Goal: Information Seeking & Learning: Learn about a topic

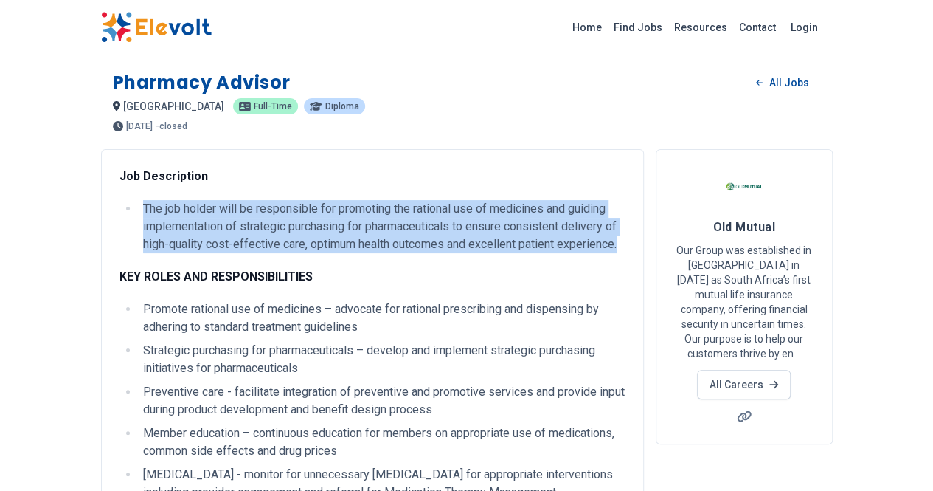
drag, startPoint x: 0, startPoint y: 0, endPoint x: 342, endPoint y: 241, distance: 418.8
click at [342, 241] on li "The job holder will be responsible for promoting the rational use of medicines …" at bounding box center [382, 226] width 487 height 53
copy li "The job holder will be responsible for promoting the rational use of medicines …"
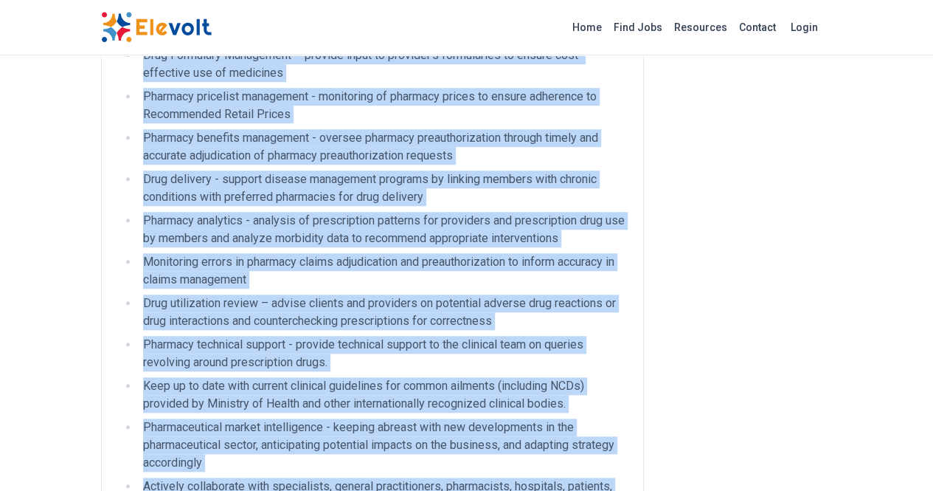
scroll to position [556, 0]
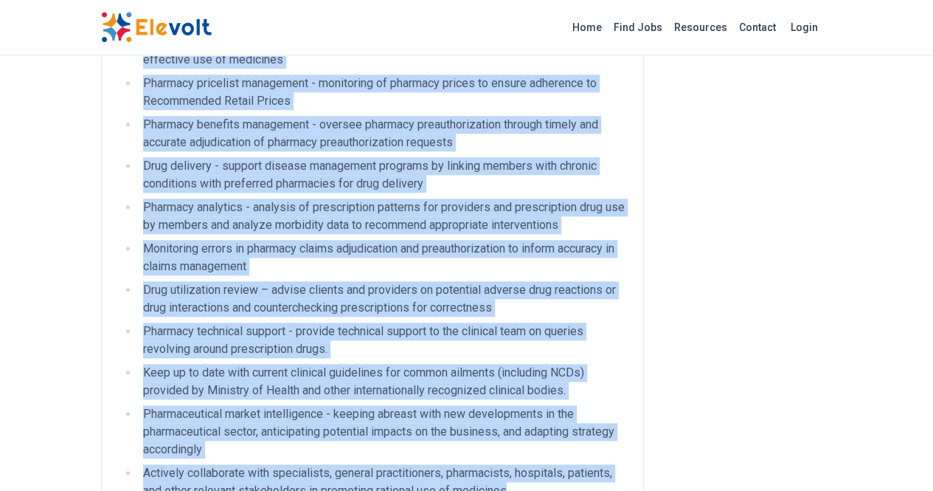
drag, startPoint x: 55, startPoint y: 298, endPoint x: 359, endPoint y: 423, distance: 329.2
click at [359, 423] on div "Job Description The job holder will be responsible for promoting the rational u…" at bounding box center [373, 223] width 506 height 1225
copy ul "Promote rational use of medicines – advocate for rational prescribing and dispe…"
click at [494, 364] on li "Keep up to date with current clinical guidelines for common ailments (including…" at bounding box center [382, 381] width 487 height 35
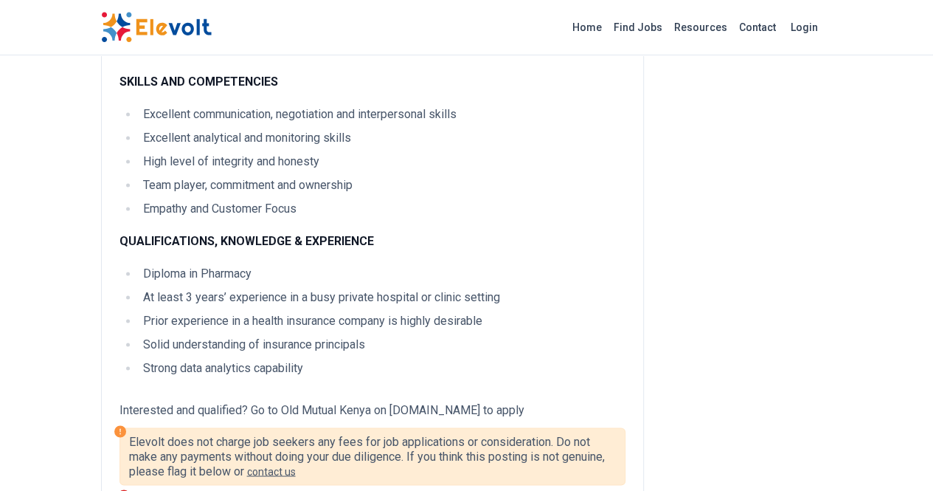
scroll to position [999, 0]
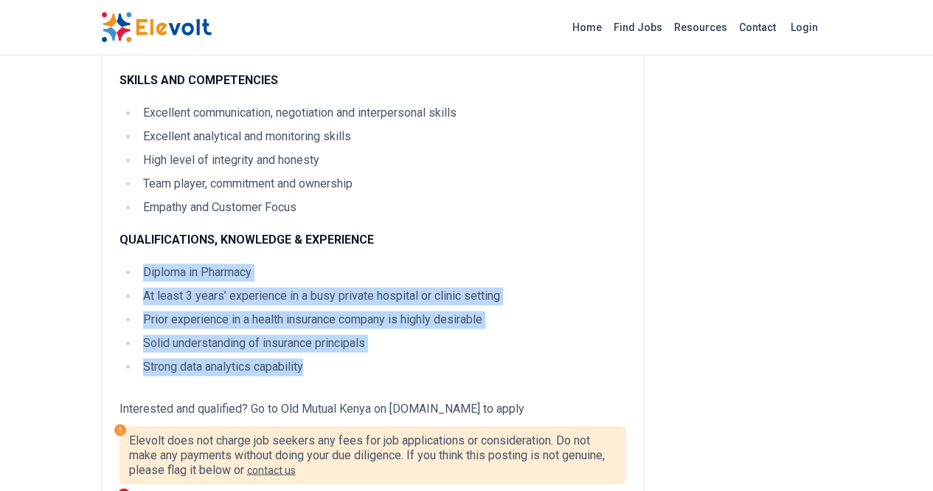
drag, startPoint x: 242, startPoint y: 296, endPoint x: 31, endPoint y: 202, distance: 230.9
click at [120, 263] on ul "Diploma in Pharmacy At least 3 years’ experience in a busy private hospital or …" at bounding box center [373, 328] width 506 height 130
copy ul "Diploma in Pharmacy At least 3 years’ experience in a busy private hospital or …"
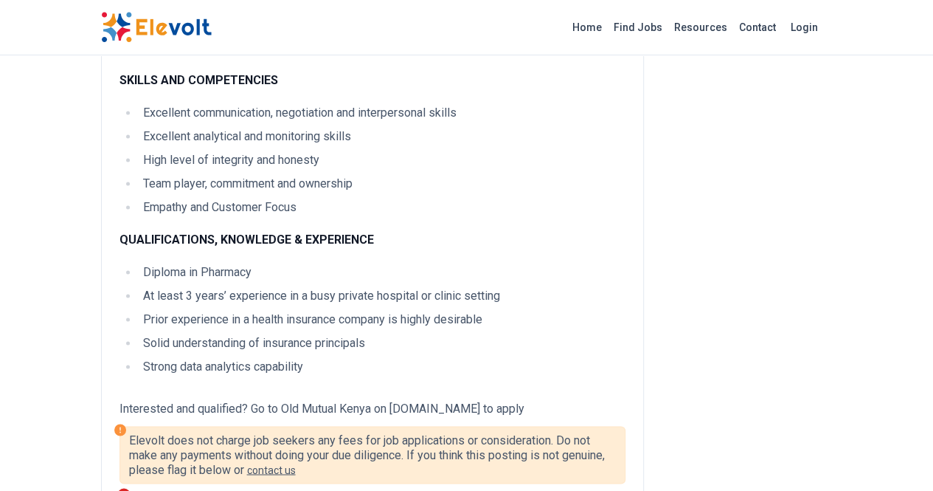
click at [833, 237] on div "Old Mutual Our Group was established in Cape Town in 1845 as South Africa’s fir…" at bounding box center [741, 452] width 183 height 2604
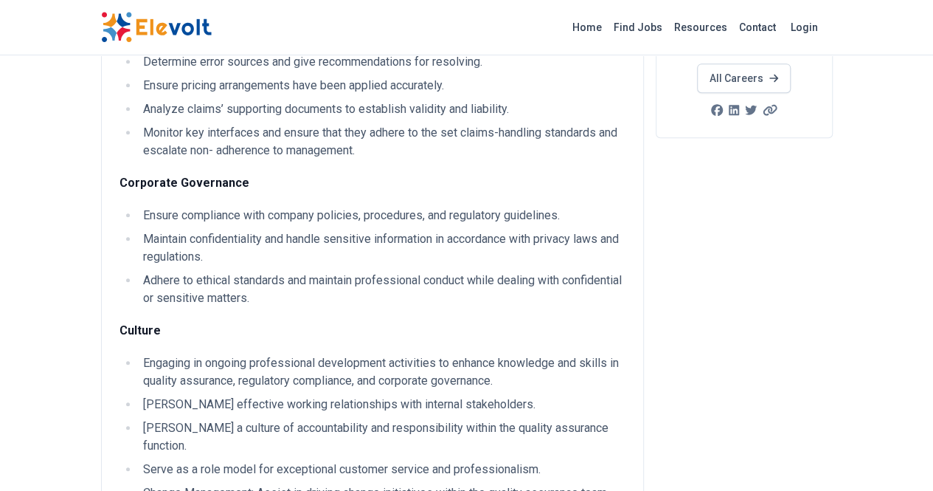
scroll to position [325, 0]
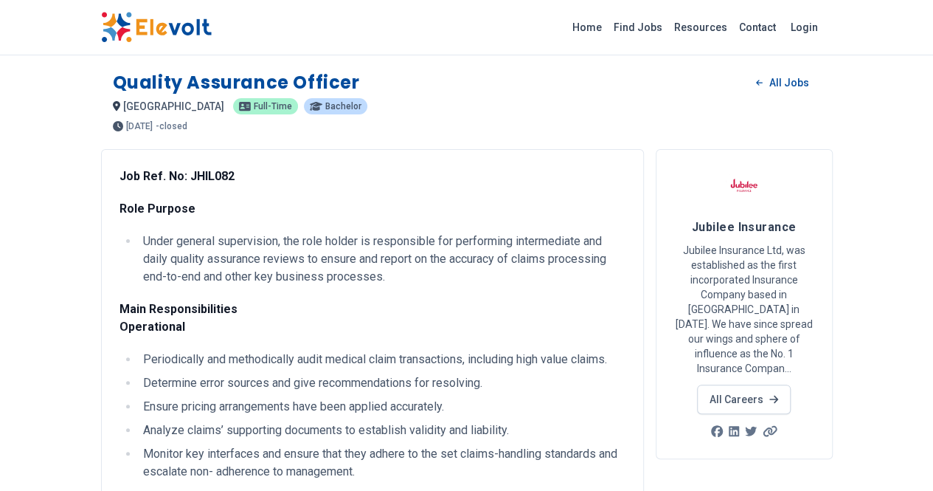
click at [186, 201] on p "Role Purpose" at bounding box center [373, 209] width 506 height 18
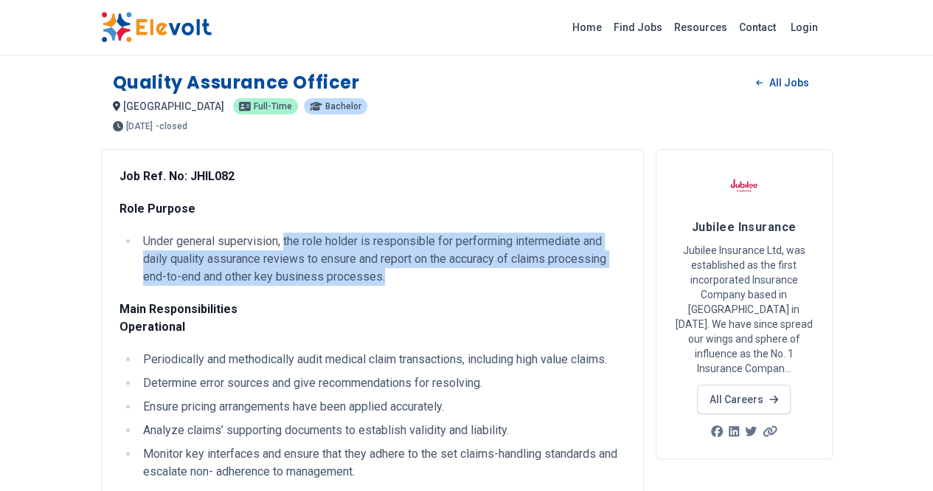
drag, startPoint x: 195, startPoint y: 237, endPoint x: 647, endPoint y: 255, distance: 452.6
click at [626, 255] on li "Under general supervision, the role holder is responsible for performing interm…" at bounding box center [382, 258] width 487 height 53
copy li "the role holder is responsible for performing intermediate and daily quality as…"
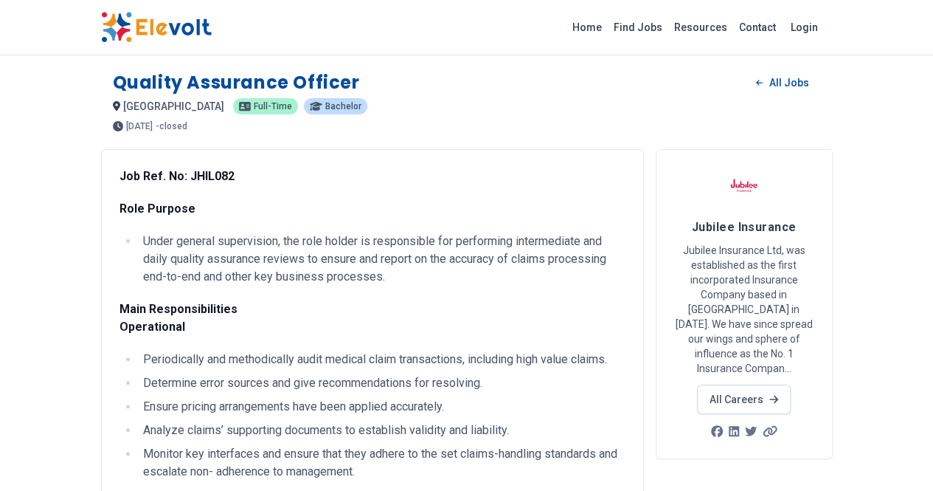
click at [491, 300] on p "Main Responsibilities Operational" at bounding box center [373, 317] width 506 height 35
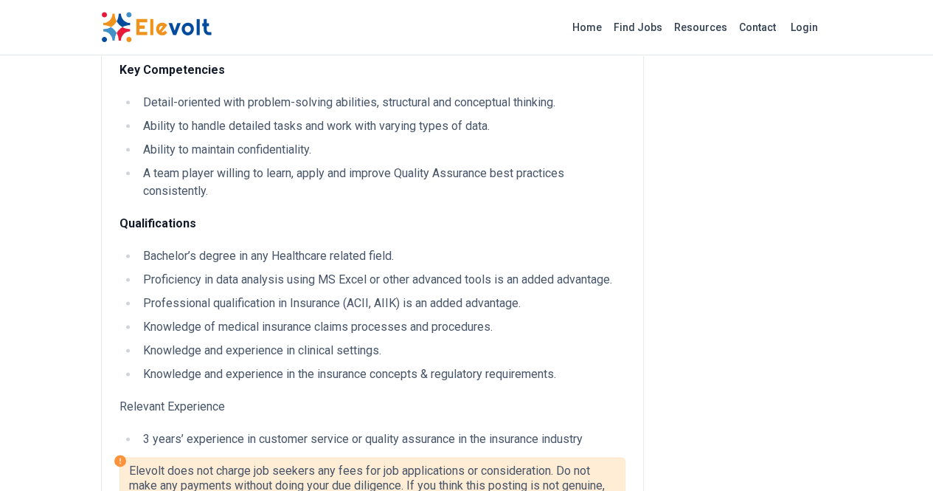
scroll to position [750, 0]
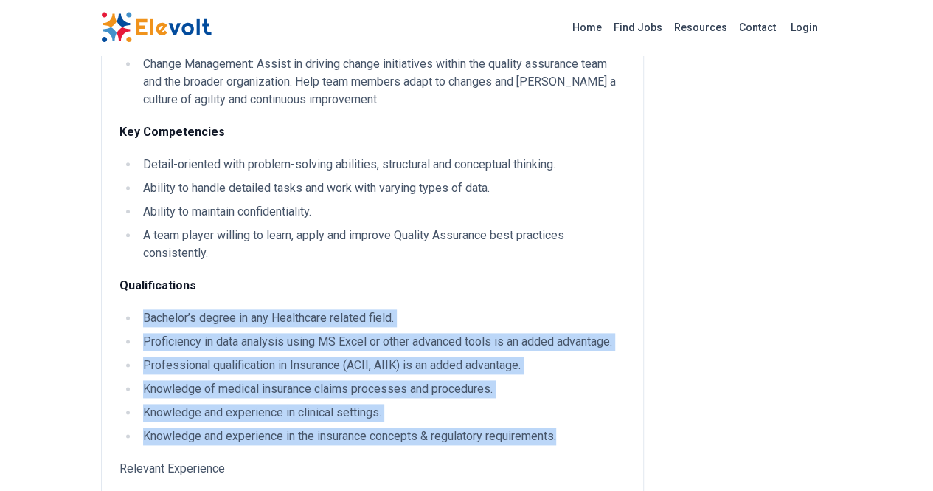
drag, startPoint x: 55, startPoint y: 204, endPoint x: 482, endPoint y: 331, distance: 445.4
click at [482, 331] on ul "Bachelor’s degree in any Healthcare related field. Proficiency in data analysis…" at bounding box center [373, 377] width 506 height 136
copy ul "Bachelor’s degree in any Healthcare related field. Proficiency in data analysis…"
click at [574, 319] on ul "Bachelor’s degree in any Healthcare related field. Proficiency in data analysis…" at bounding box center [373, 377] width 506 height 136
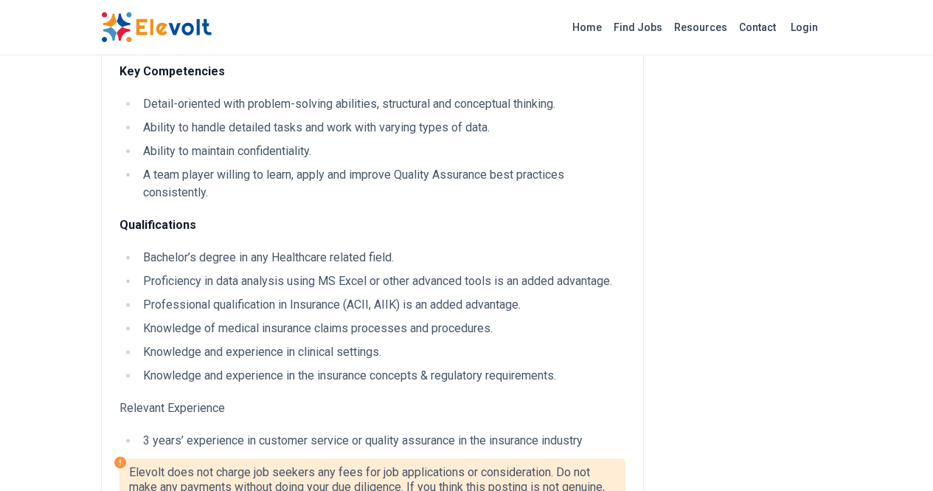
scroll to position [823, 0]
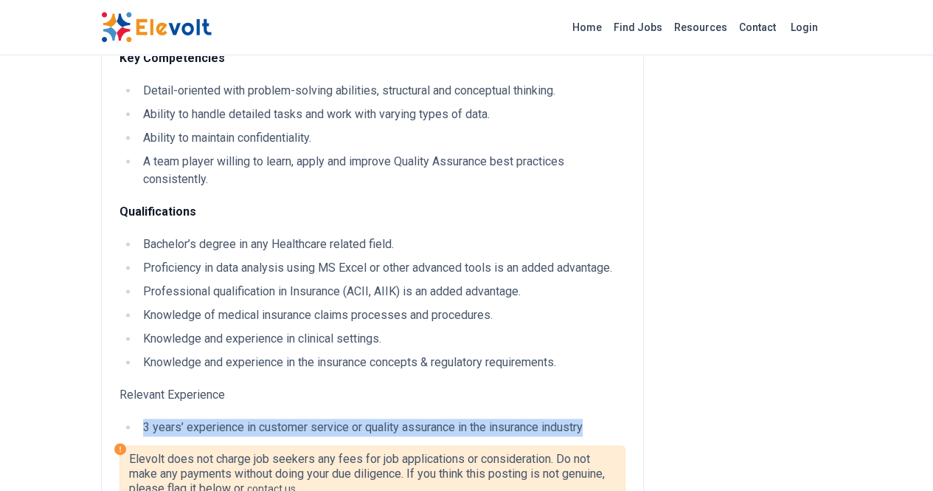
drag, startPoint x: 505, startPoint y: 322, endPoint x: 35, endPoint y: 318, distance: 470.0
click at [120, 418] on ul "3 years’ experience in customer service or quality assurance in the insurance i…" at bounding box center [373, 427] width 506 height 18
copy li "3 years’ experience in customer service or quality assurance in the insurance i…"
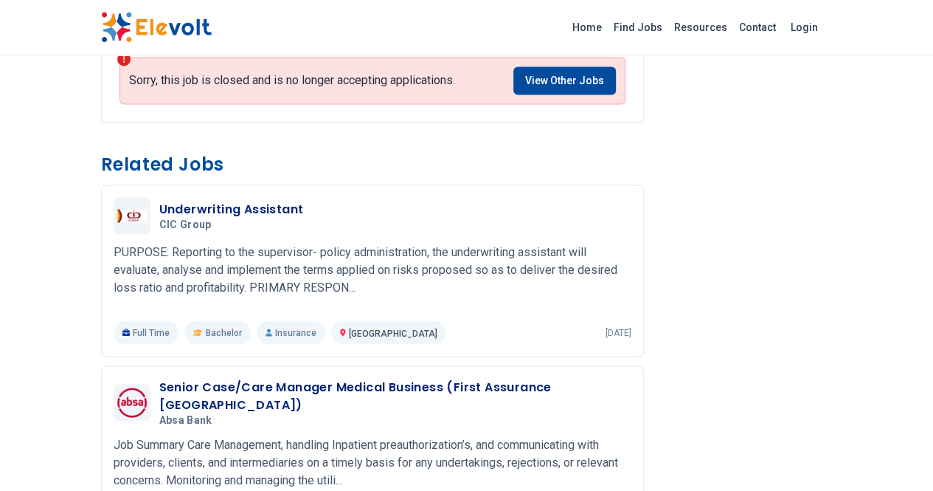
scroll to position [0, 0]
